Goal: Task Accomplishment & Management: Complete application form

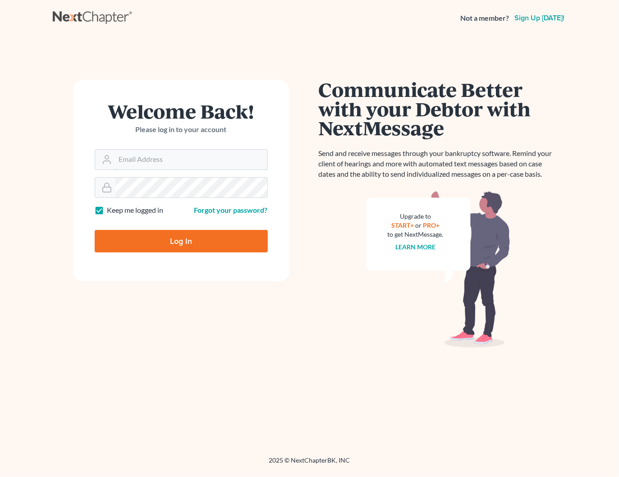
type input "[PERSON_NAME][EMAIL_ADDRESS][DOMAIN_NAME]"
click at [180, 243] on input "Log In" at bounding box center [181, 241] width 173 height 23
type input "Thinking..."
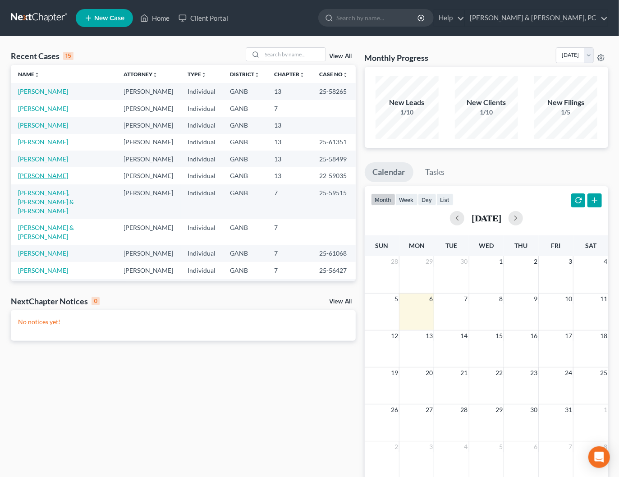
click at [46, 175] on link "[PERSON_NAME]" at bounding box center [43, 176] width 50 height 8
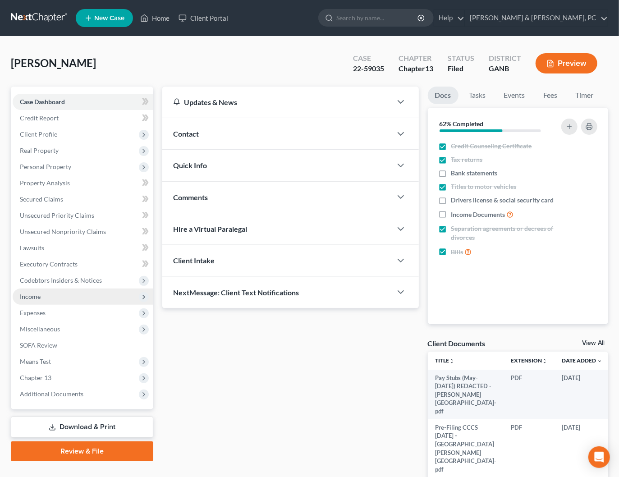
click at [32, 297] on span "Income" at bounding box center [30, 297] width 21 height 8
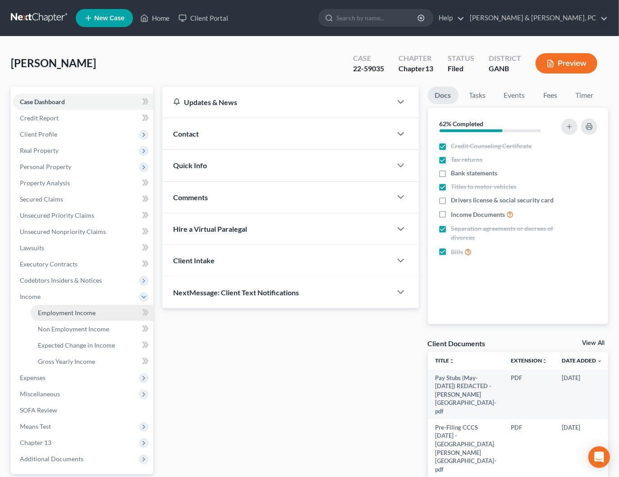
click at [62, 310] on span "Employment Income" at bounding box center [67, 313] width 58 height 8
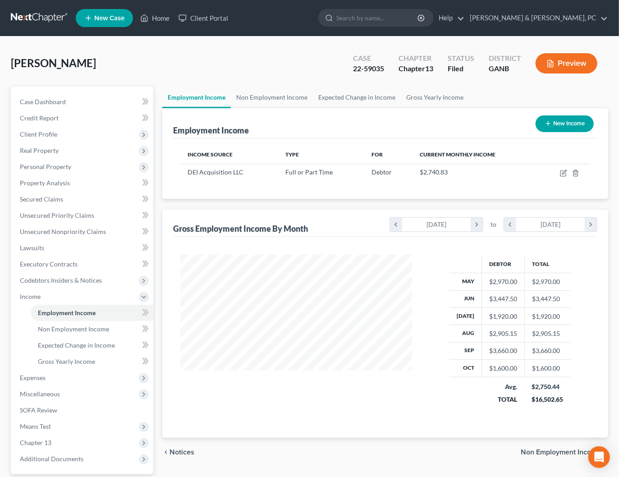
scroll to position [160, 249]
click at [564, 173] on icon "button" at bounding box center [565, 172] width 4 height 4
select select "0"
select select "10"
select select "2"
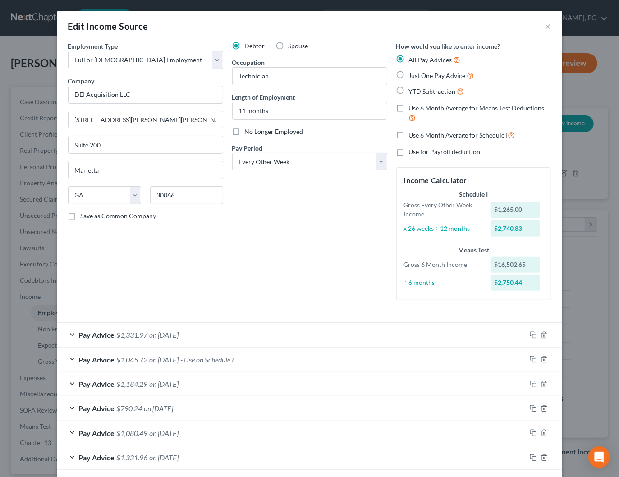
click at [281, 133] on span "No Longer Employed" at bounding box center [274, 132] width 59 height 8
click at [254, 133] on input "No Longer Employed" at bounding box center [252, 130] width 6 height 6
checkbox input "true"
click at [550, 27] on button "×" at bounding box center [548, 26] width 6 height 11
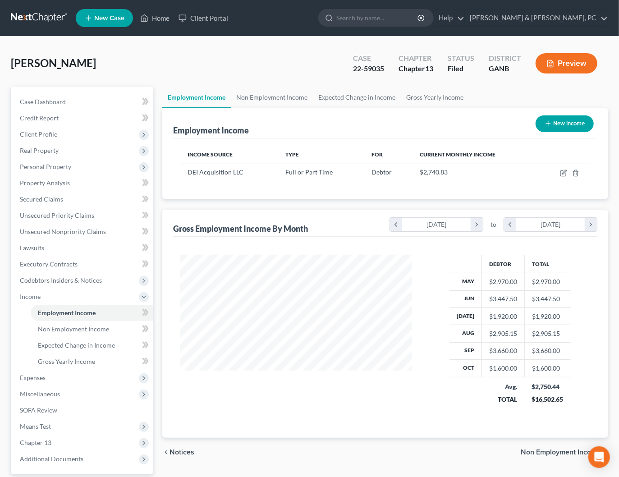
click at [568, 125] on button "New Income" at bounding box center [565, 124] width 58 height 17
select select "0"
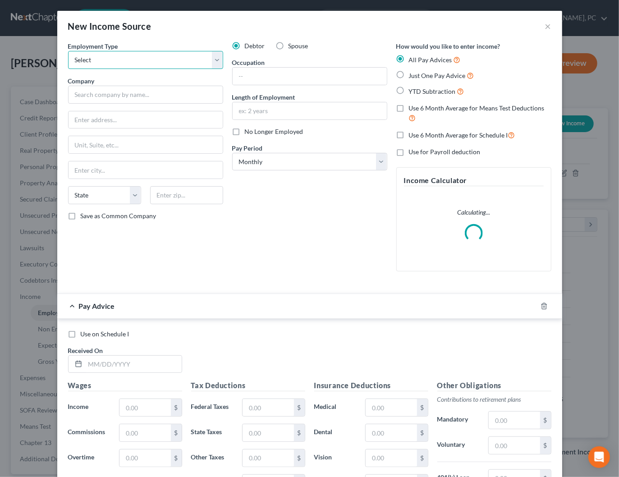
click at [161, 66] on select "Select Full or [DEMOGRAPHIC_DATA] Employment Self Employment" at bounding box center [145, 60] width 155 height 18
select select "0"
click at [68, 51] on select "Select Full or [DEMOGRAPHIC_DATA] Employment Self Employment" at bounding box center [145, 60] width 155 height 18
click at [153, 97] on input "text" at bounding box center [145, 95] width 155 height 18
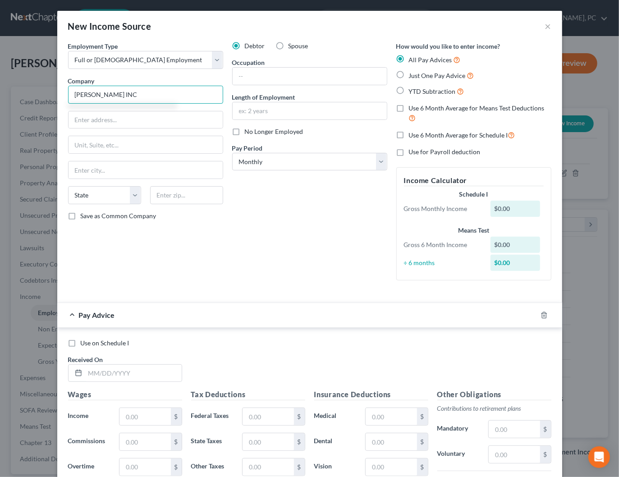
type input "[PERSON_NAME] INC"
click at [157, 120] on input "text" at bounding box center [146, 119] width 154 height 17
type input "[STREET_ADDRESS]"
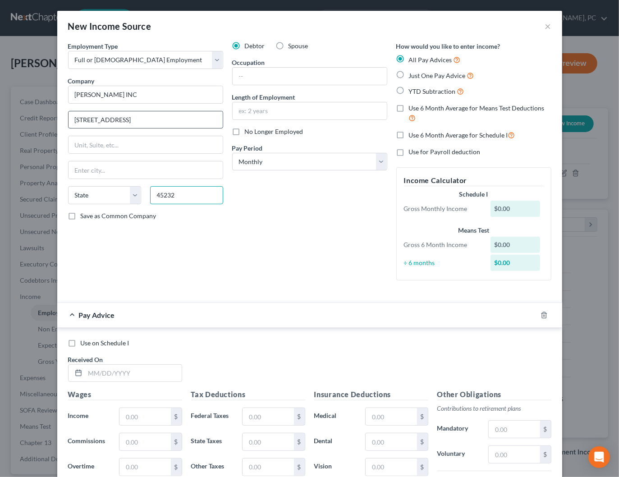
type input "45232"
type input "[GEOGRAPHIC_DATA]"
select select "36"
click at [306, 212] on div "Debtor Spouse Occupation Length of Employment No Longer Employed Pay Period * S…" at bounding box center [310, 165] width 164 height 246
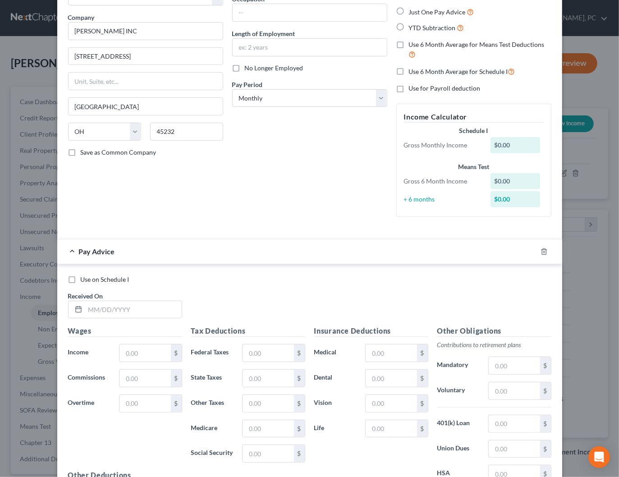
scroll to position [92, 0]
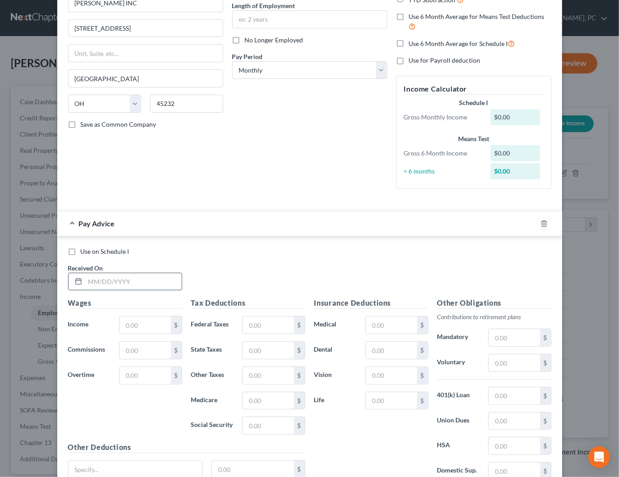
click at [155, 280] on input "text" at bounding box center [133, 281] width 97 height 17
type input "[DATE]"
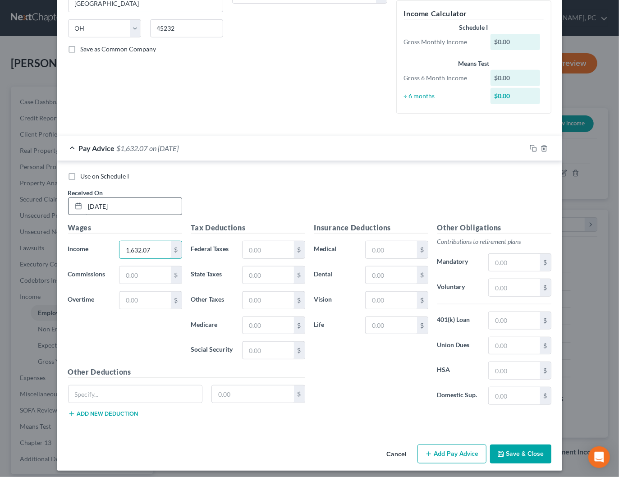
scroll to position [165, 0]
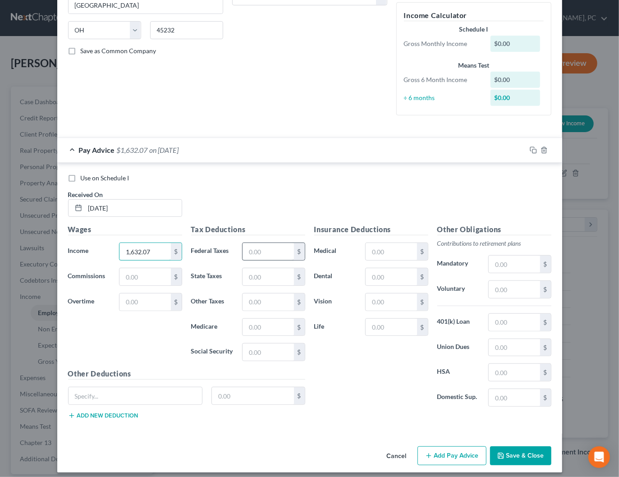
type input "1,632.07"
click at [282, 254] on input "text" at bounding box center [268, 251] width 51 height 17
click at [275, 249] on input "text" at bounding box center [268, 251] width 51 height 17
type input "80.54"
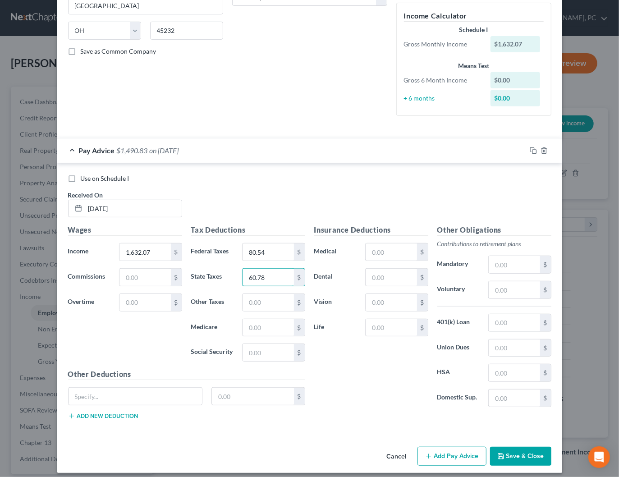
type input "60.78"
type input "23.10"
type input "98.76"
click at [519, 289] on input "text" at bounding box center [514, 290] width 51 height 17
type input "114.04"
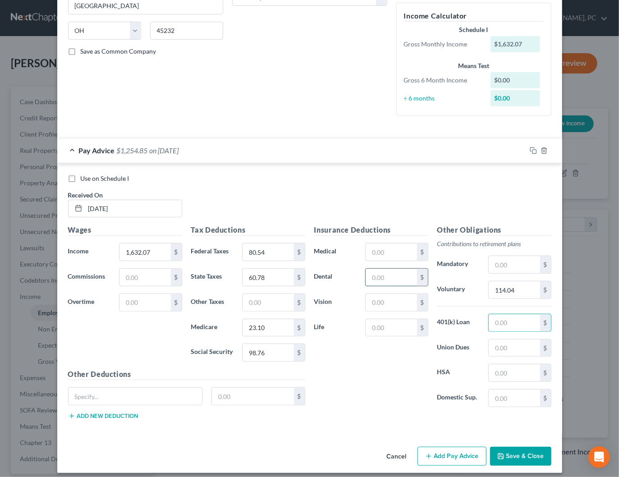
click at [384, 270] on input "text" at bounding box center [391, 277] width 51 height 17
type input "5"
type input "0"
type input "5.38"
click at [507, 373] on input "text" at bounding box center [514, 373] width 51 height 17
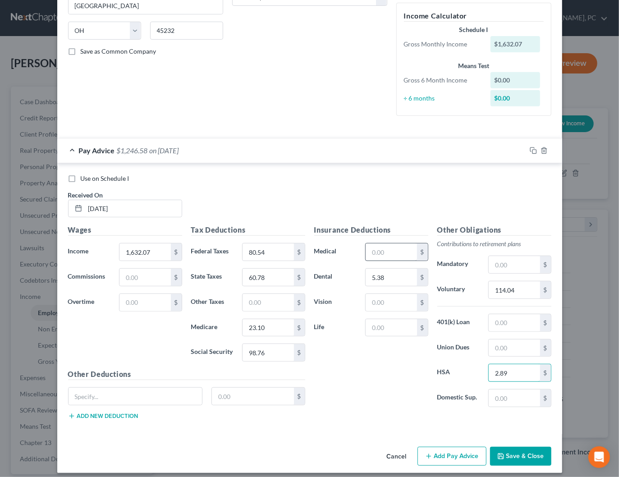
type input "2.89"
click at [409, 254] on input "text" at bounding box center [391, 252] width 51 height 17
type input "30.92"
type input "4.67"
click at [398, 378] on div "Insurance Deductions Medical 30.92 $ Dental 5.38 $ Vision $ Life 4.67 $" at bounding box center [371, 320] width 123 height 190
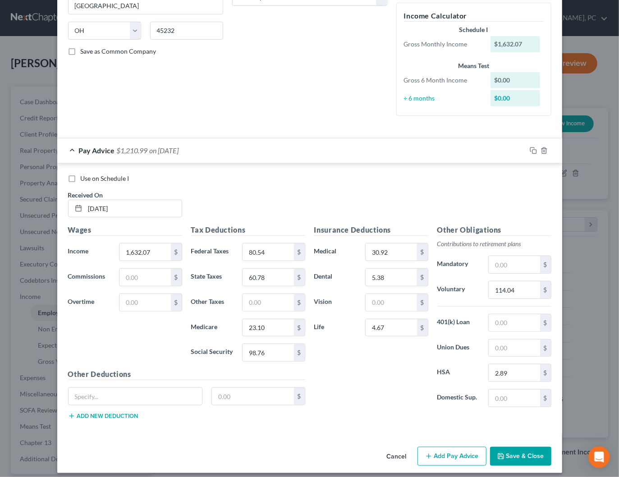
click at [95, 177] on span "Use on Schedule I" at bounding box center [105, 179] width 49 height 8
click at [90, 177] on input "Use on Schedule I" at bounding box center [87, 177] width 6 height 6
checkbox input "true"
click at [511, 450] on button "Save & Close" at bounding box center [520, 456] width 61 height 19
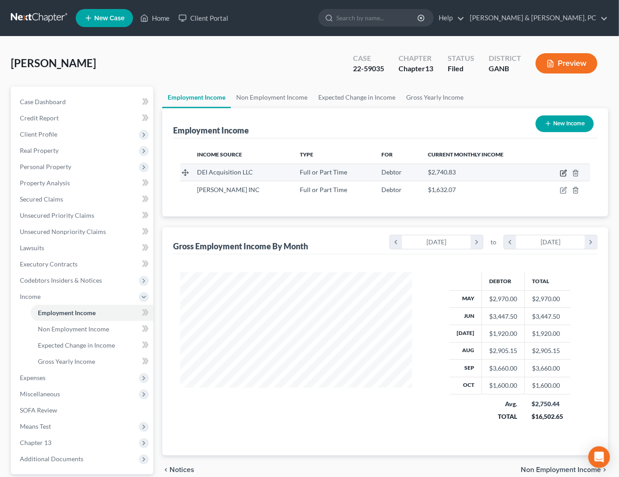
click at [564, 173] on icon "button" at bounding box center [563, 173] width 7 height 7
select select "0"
select select "10"
select select "2"
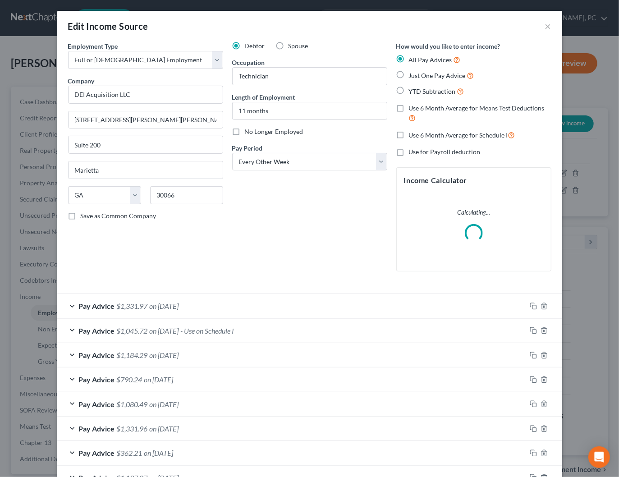
click at [245, 131] on label "No Longer Employed" at bounding box center [274, 131] width 59 height 9
click at [249, 131] on input "No Longer Employed" at bounding box center [252, 130] width 6 height 6
checkbox input "true"
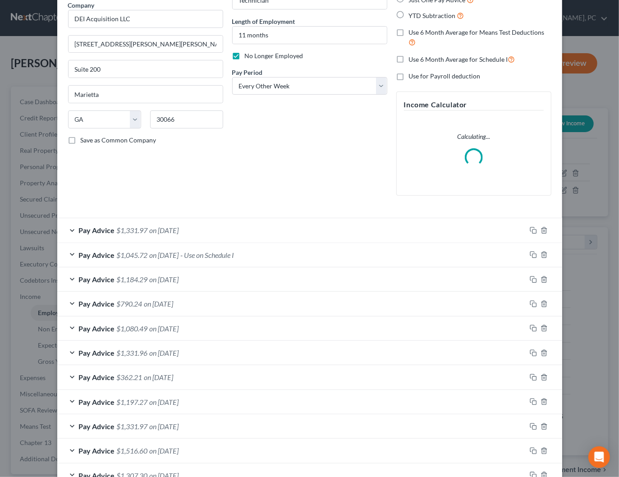
scroll to position [157, 0]
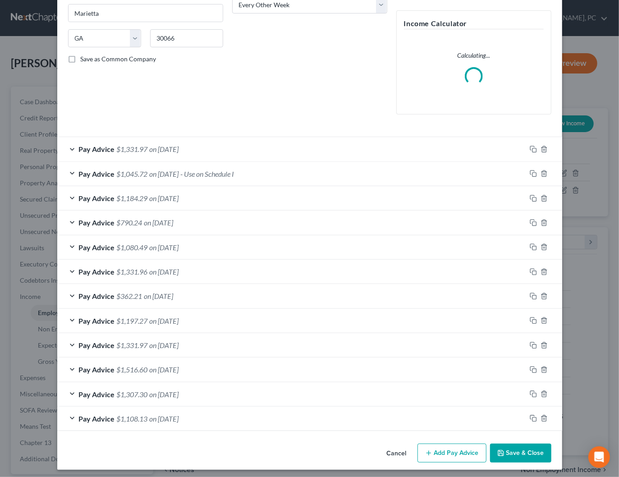
click at [538, 451] on button "Save & Close" at bounding box center [520, 453] width 61 height 19
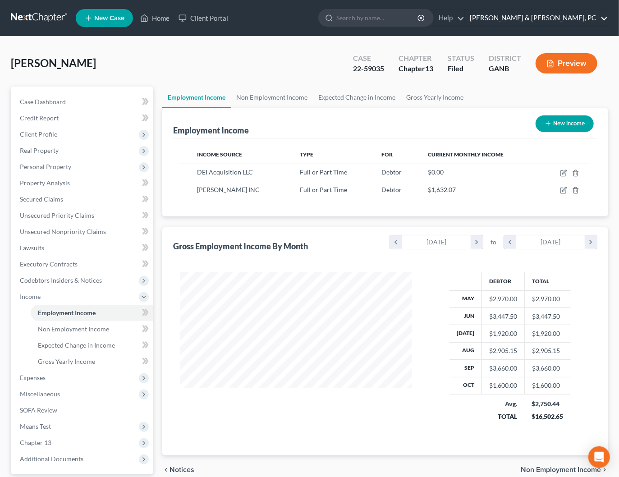
drag, startPoint x: 604, startPoint y: 17, endPoint x: 603, endPoint y: 21, distance: 4.7
click at [604, 17] on link "[PERSON_NAME] & [PERSON_NAME], PC" at bounding box center [537, 18] width 143 height 16
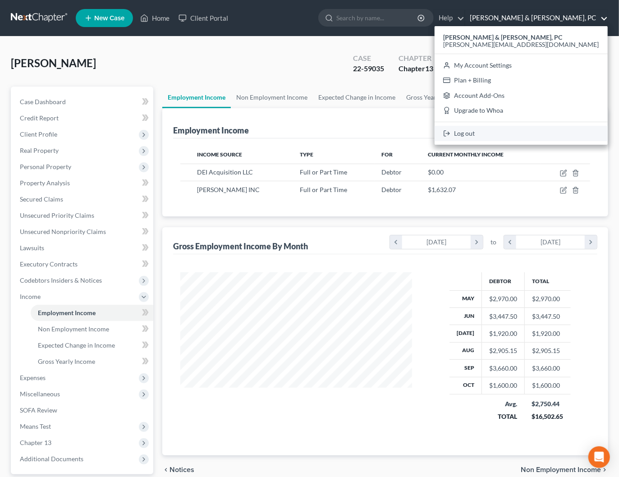
click at [535, 133] on link "Log out" at bounding box center [521, 133] width 173 height 15
